Goal: Transaction & Acquisition: Purchase product/service

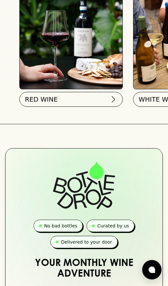
click at [49, 94] on button "RED WINE" at bounding box center [71, 99] width 104 height 15
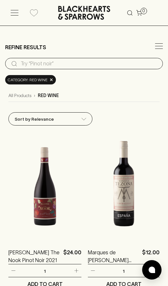
click at [91, 66] on input "search" at bounding box center [89, 64] width 137 height 10
click at [86, 69] on input "search" at bounding box center [89, 64] width 137 height 10
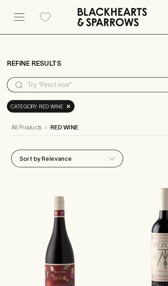
click at [51, 79] on span "×" at bounding box center [52, 79] width 4 height 7
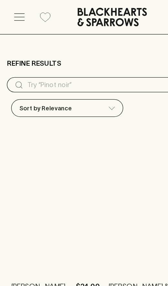
click at [83, 64] on input "search" at bounding box center [89, 64] width 137 height 10
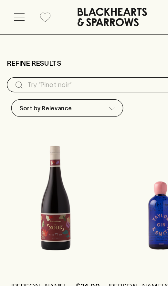
click at [64, 68] on input "search" at bounding box center [89, 64] width 137 height 10
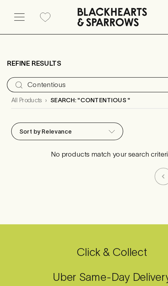
type input "Contentious"
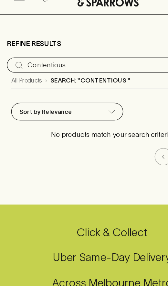
scroll to position [15, 0]
